Goal: Task Accomplishment & Management: Manage account settings

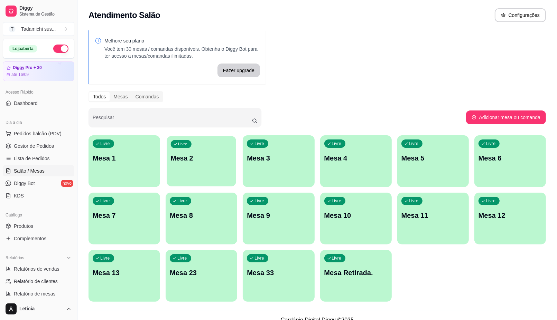
click at [203, 155] on p "Mesa 2" at bounding box center [202, 158] width 62 height 9
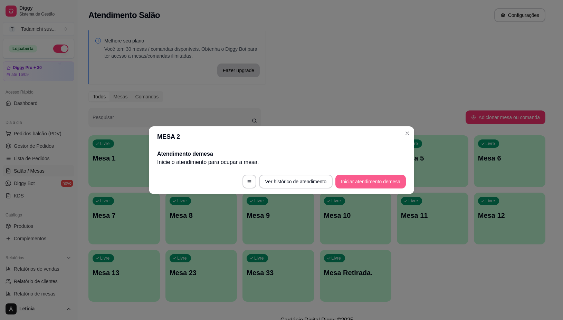
click at [371, 180] on button "Iniciar atendimento de mesa" at bounding box center [371, 182] width 71 height 14
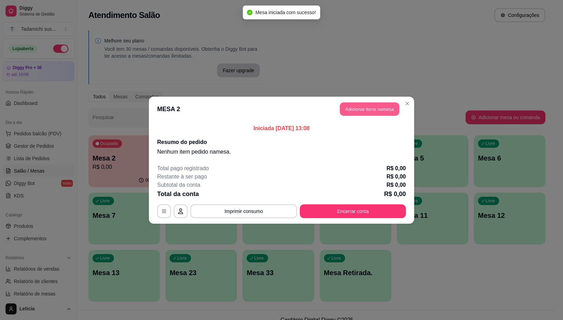
click at [373, 110] on button "Adicionar itens na mesa" at bounding box center [369, 108] width 59 height 13
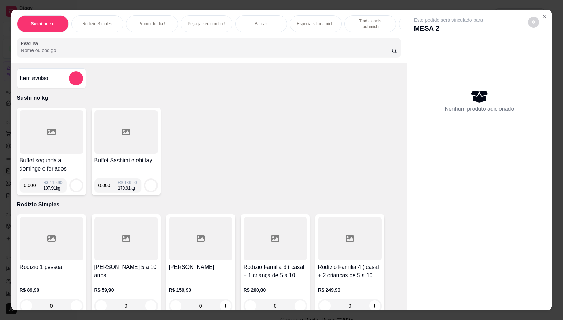
click at [70, 145] on div at bounding box center [52, 132] width 64 height 43
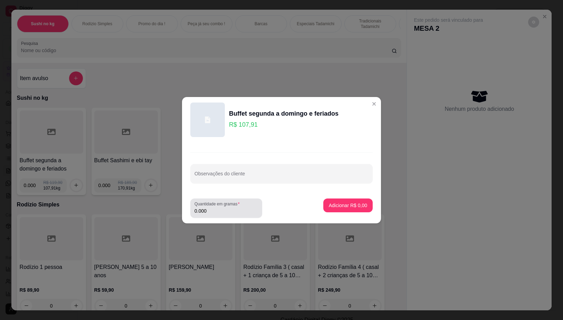
click at [215, 214] on input "0.000" at bounding box center [227, 211] width 64 height 7
type input "0.158"
click at [336, 199] on button "Adicionar R$ 17,05" at bounding box center [347, 206] width 52 height 14
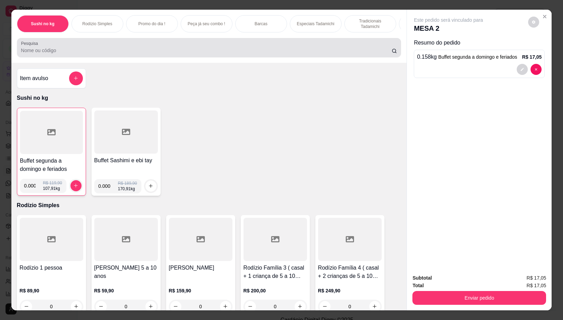
click at [174, 54] on input "Pesquisa" at bounding box center [206, 50] width 371 height 7
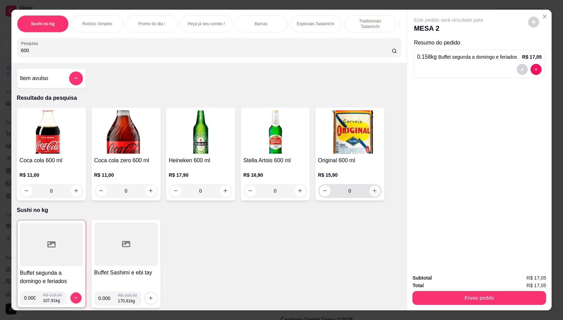
type input "600"
click at [372, 194] on icon "increase-product-quantity" at bounding box center [374, 191] width 5 height 5
type input "1"
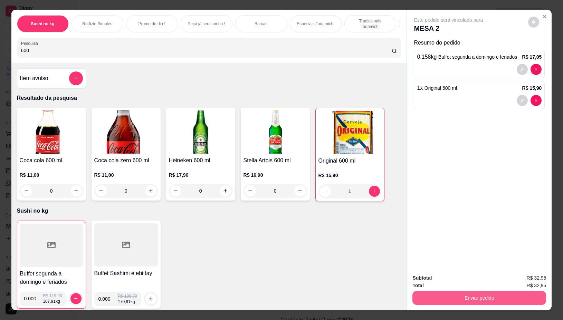
click at [474, 300] on button "Enviar pedido" at bounding box center [480, 298] width 134 height 14
click at [460, 279] on button "Não registrar e enviar pedido" at bounding box center [456, 278] width 72 height 13
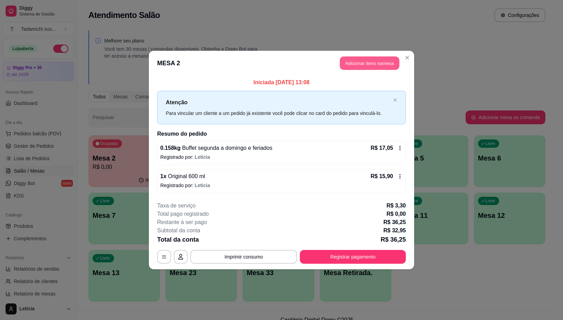
click at [383, 63] on button "Adicionar itens na mesa" at bounding box center [369, 63] width 59 height 13
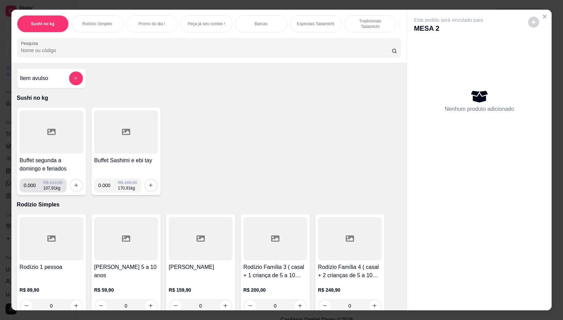
click at [31, 189] on input "0.000" at bounding box center [34, 186] width 20 height 14
type input "0.244"
click at [75, 188] on icon "increase-product-quantity" at bounding box center [76, 185] width 5 height 5
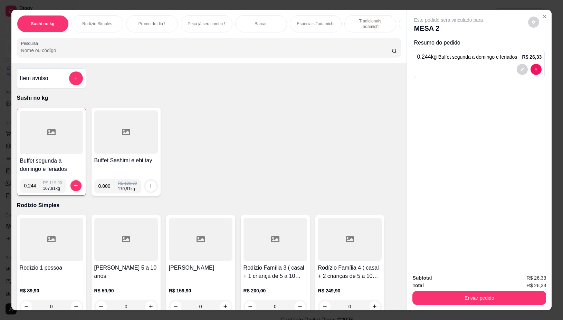
click at [506, 303] on div "Subtotal R$ 26,33 Total R$ 26,33 Enviar pedido" at bounding box center [479, 290] width 145 height 42
click at [475, 291] on button "Enviar pedido" at bounding box center [480, 298] width 134 height 14
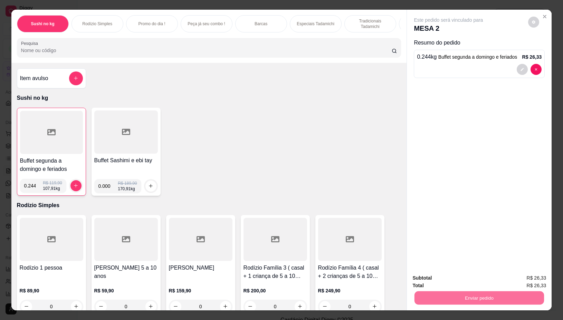
click at [466, 281] on button "Não registrar e enviar pedido" at bounding box center [456, 278] width 70 height 13
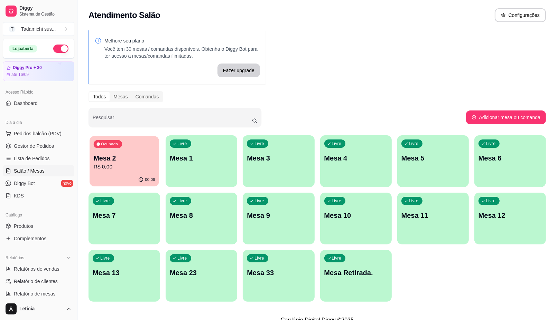
click at [139, 165] on p "R$ 0,00" at bounding box center [125, 167] width 62 height 8
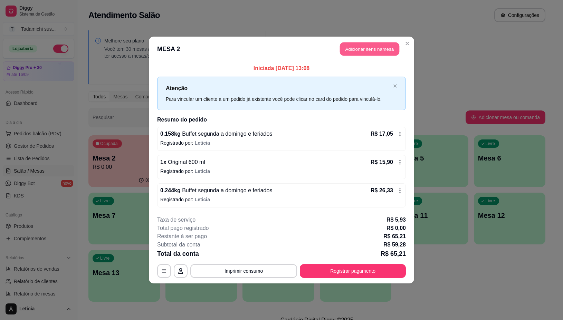
click at [360, 44] on button "Adicionar itens na mesa" at bounding box center [369, 49] width 59 height 13
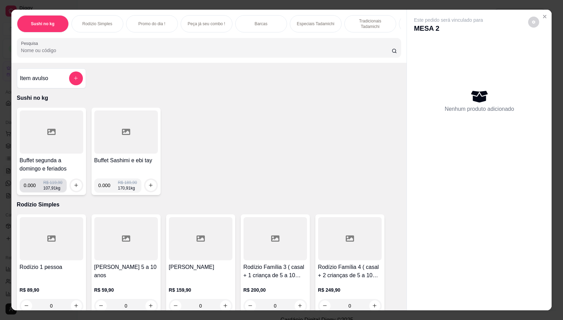
click at [32, 187] on input "0.000" at bounding box center [34, 186] width 20 height 14
type input "0.180"
click at [74, 188] on icon "increase-product-quantity" at bounding box center [76, 185] width 5 height 5
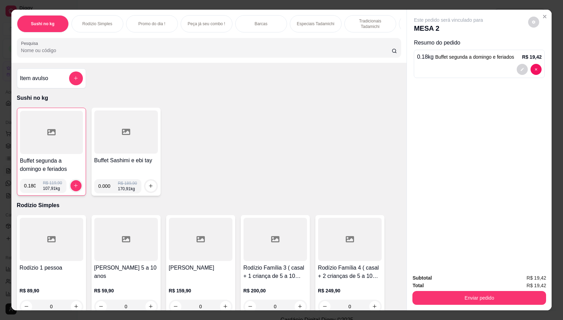
click at [502, 290] on div "Enviar pedido" at bounding box center [480, 298] width 134 height 16
click at [466, 291] on button "Enviar pedido" at bounding box center [480, 298] width 134 height 14
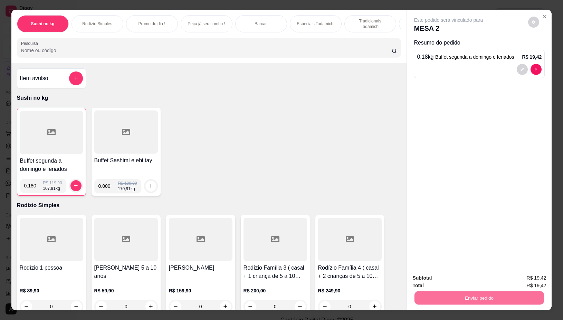
click at [461, 272] on button "Não registrar e enviar pedido" at bounding box center [456, 278] width 72 height 13
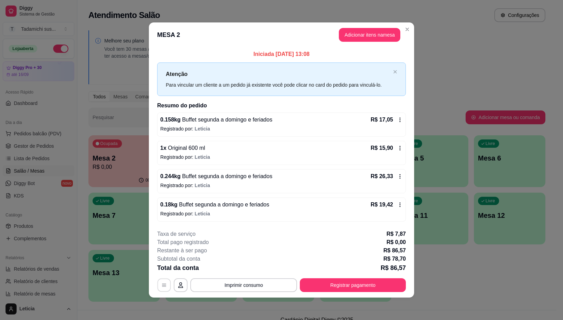
click at [161, 290] on button "button" at bounding box center [164, 285] width 13 height 13
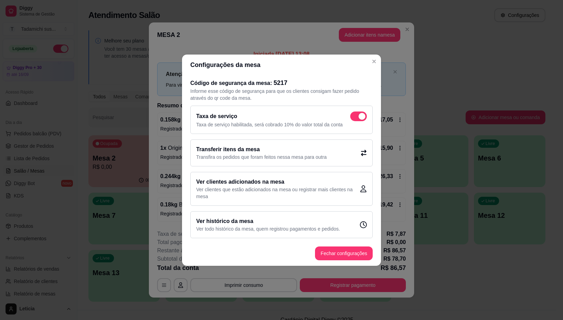
click at [361, 113] on span at bounding box center [362, 116] width 7 height 7
click at [355, 118] on input "checkbox" at bounding box center [352, 120] width 4 height 4
checkbox input "false"
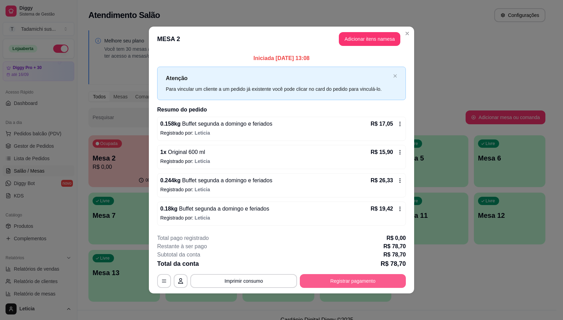
click at [362, 279] on button "Registrar pagamento" at bounding box center [353, 281] width 106 height 14
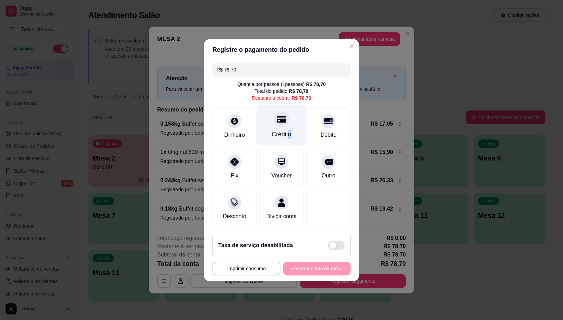
click at [286, 125] on div "Crédito" at bounding box center [282, 125] width 49 height 40
type input "R$ 0,00"
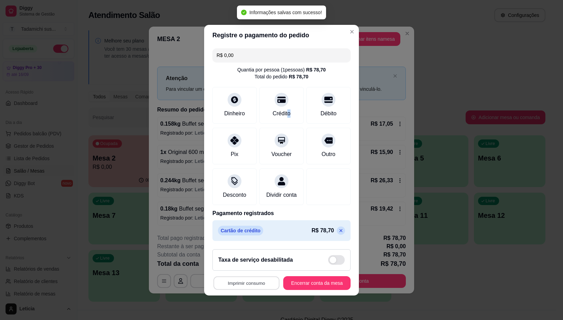
click at [254, 289] on button "Imprimir consumo" at bounding box center [247, 283] width 66 height 13
click at [248, 261] on button "IMPRESSORA" at bounding box center [243, 258] width 53 height 11
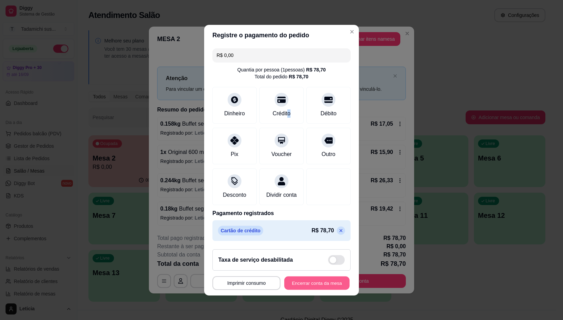
click at [299, 287] on button "Encerrar conta da mesa" at bounding box center [317, 283] width 65 height 13
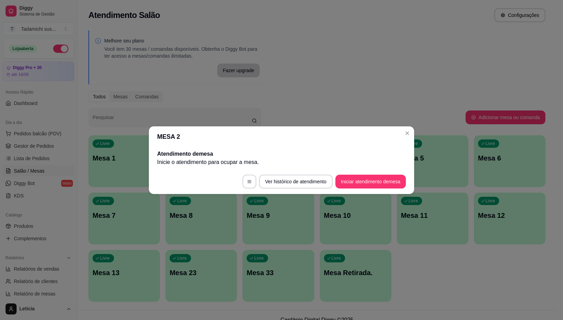
click at [413, 132] on header "MESA 2" at bounding box center [281, 137] width 265 height 21
